Goal: Task Accomplishment & Management: Use online tool/utility

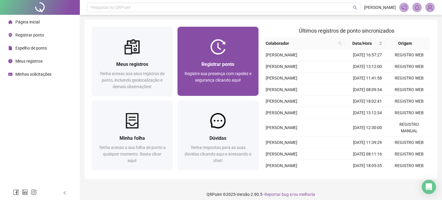
click at [223, 44] on img at bounding box center [217, 46] width 15 height 15
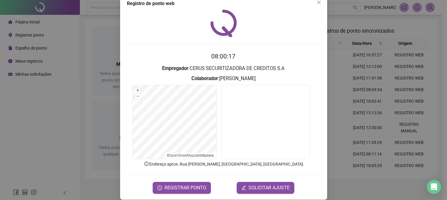
scroll to position [18, 0]
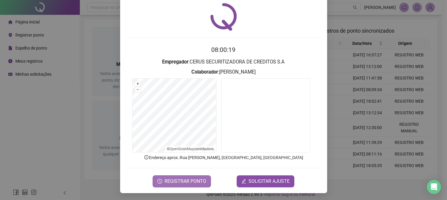
click at [188, 178] on span "REGISTRAR PONTO" at bounding box center [186, 180] width 42 height 7
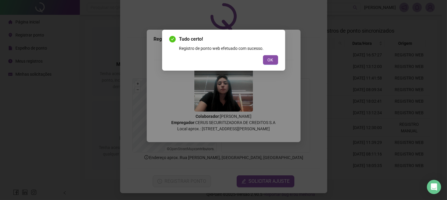
click at [270, 62] on span "OK" at bounding box center [271, 60] width 6 height 7
